Goal: Navigation & Orientation: Find specific page/section

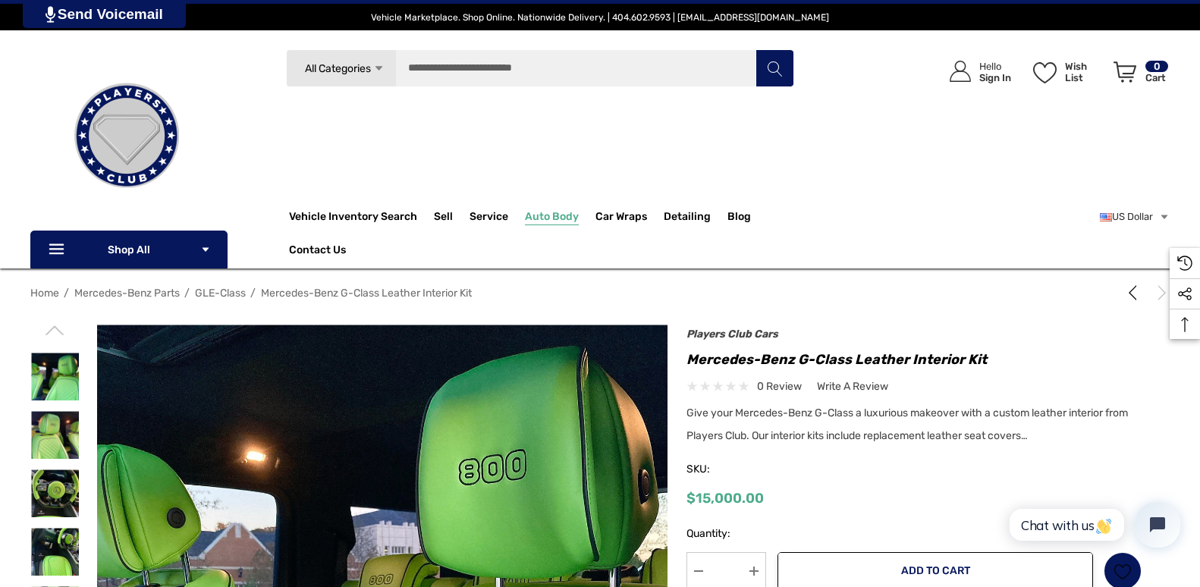
click at [543, 215] on span "Auto Body" at bounding box center [552, 218] width 54 height 17
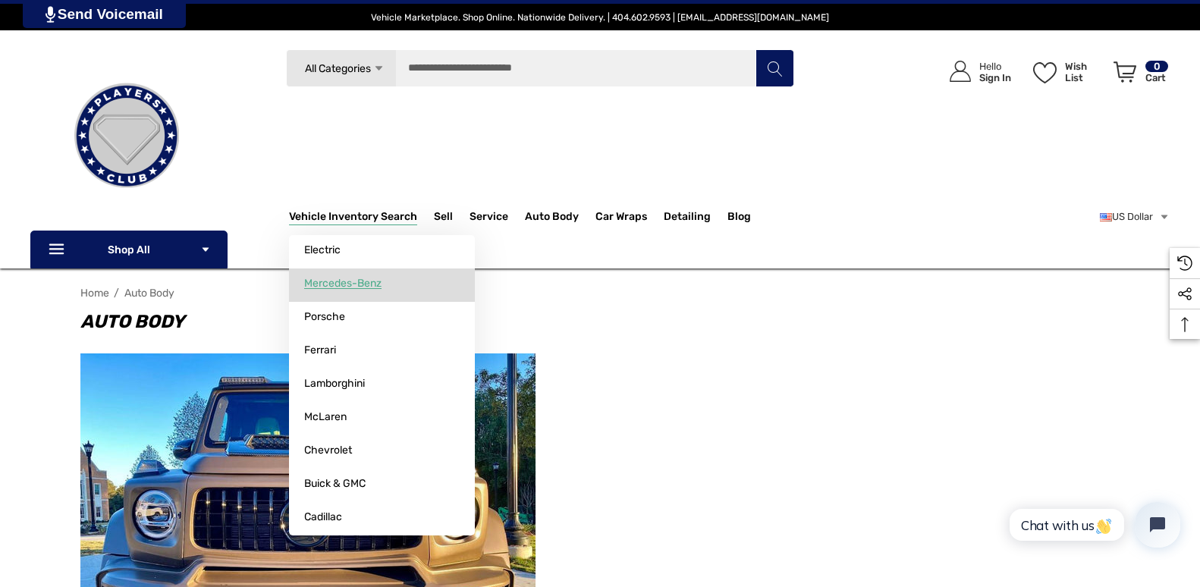
click at [343, 278] on span "Mercedes-Benz" at bounding box center [342, 284] width 77 height 14
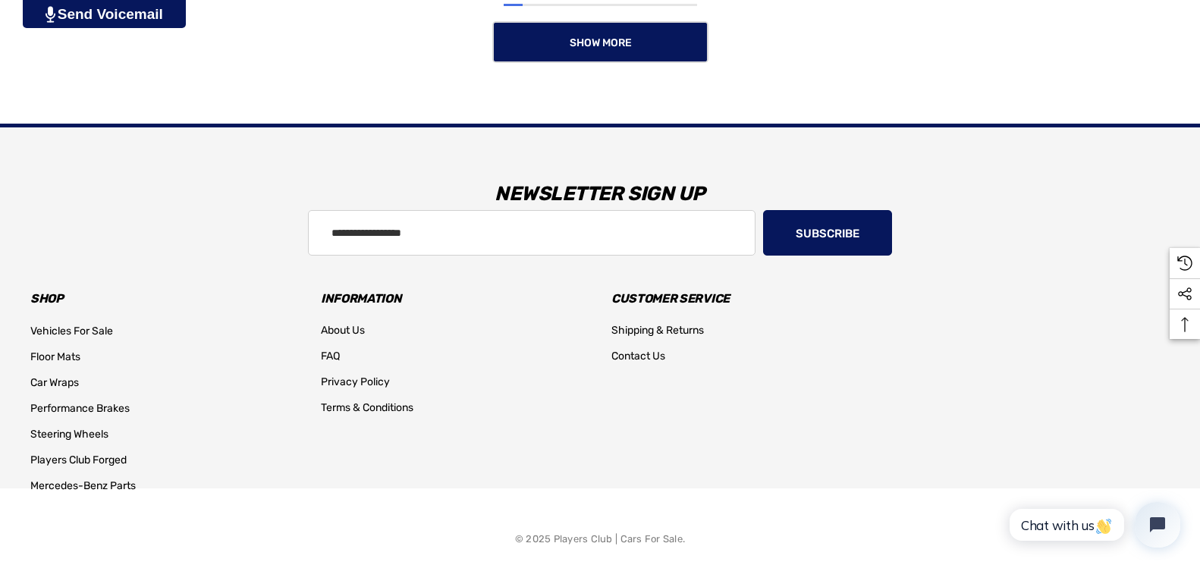
scroll to position [1646, 0]
